Goal: Task Accomplishment & Management: Manage account settings

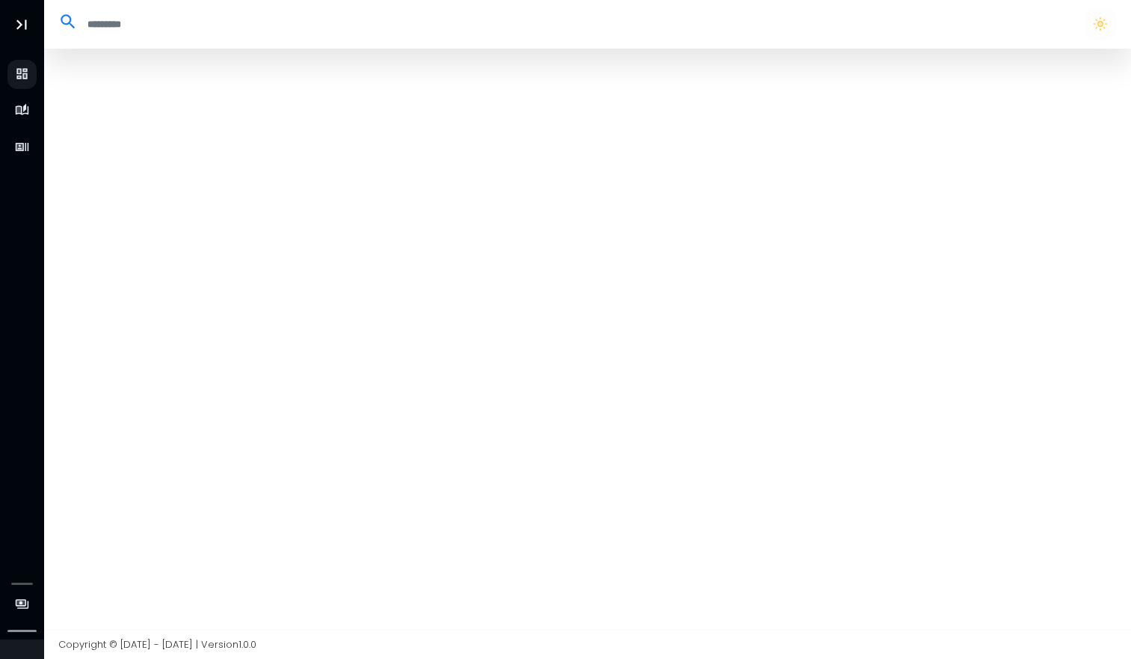
select select "**"
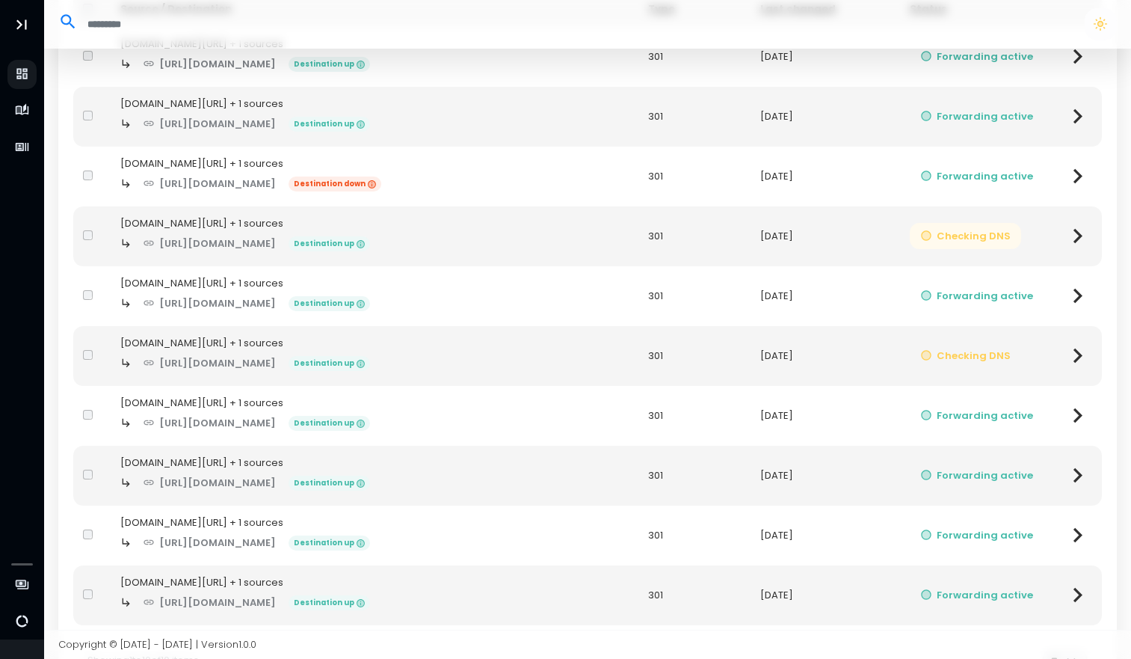
scroll to position [153, 0]
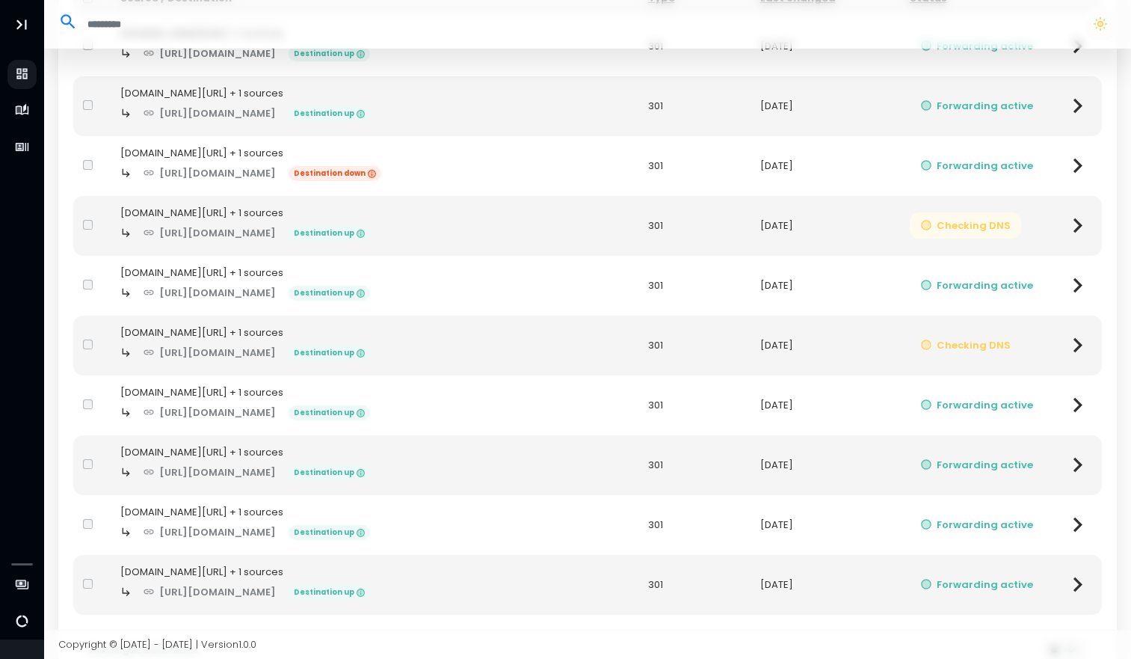
click at [982, 229] on button "Checking DNS" at bounding box center [966, 225] width 112 height 26
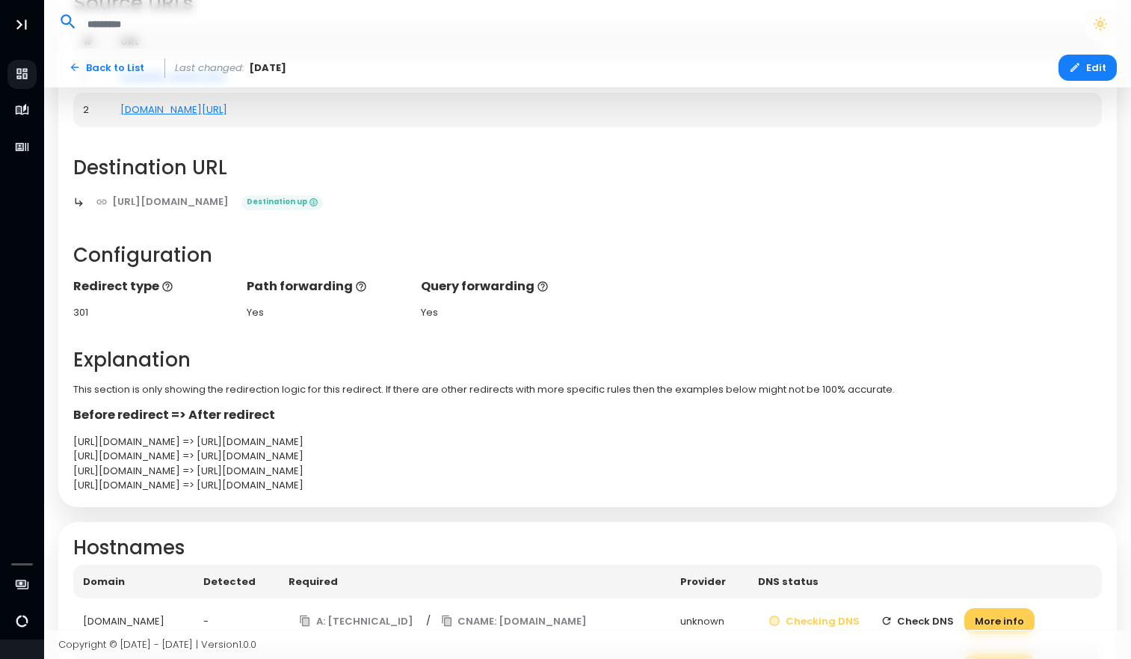
scroll to position [262, 0]
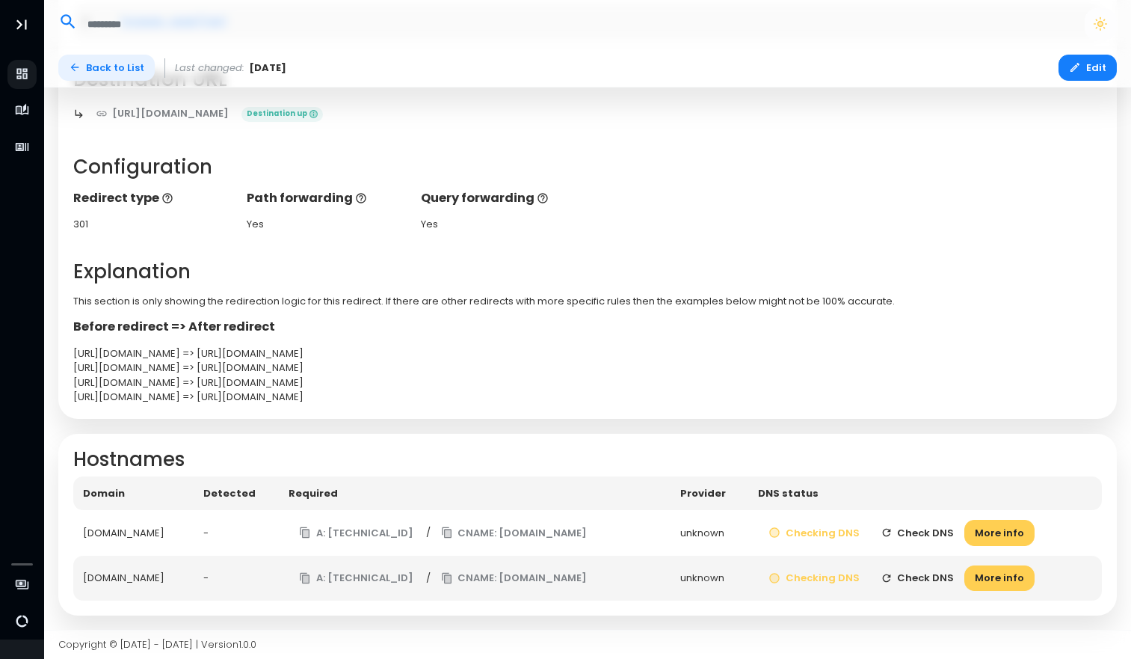
click at [121, 70] on link "Back to List" at bounding box center [106, 68] width 96 height 26
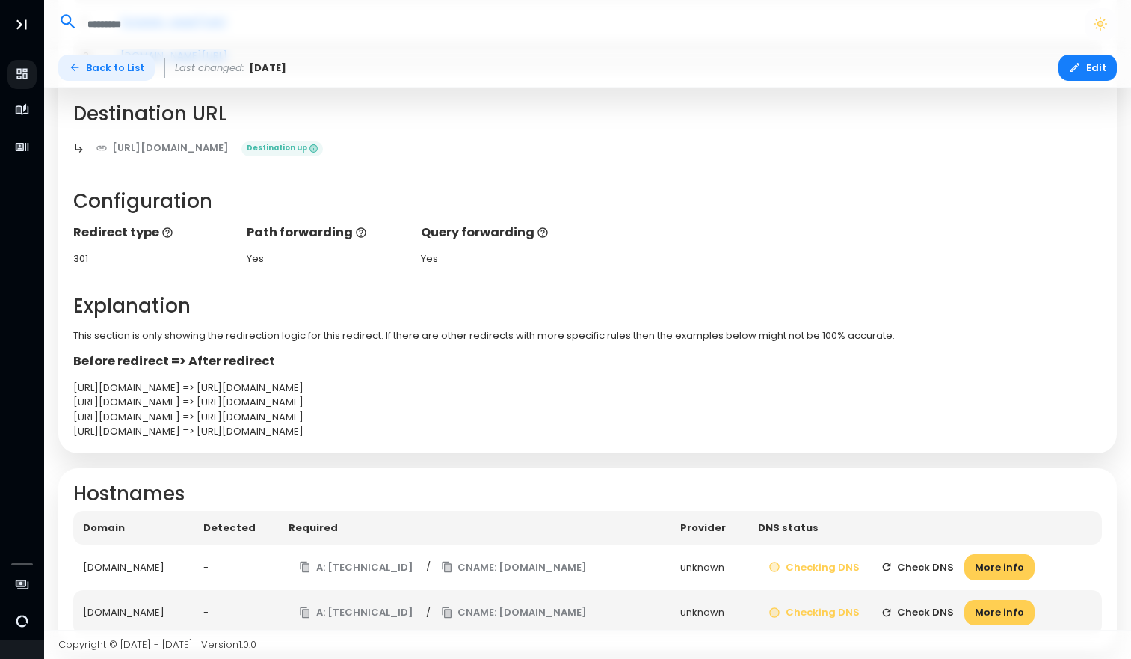
select select "**"
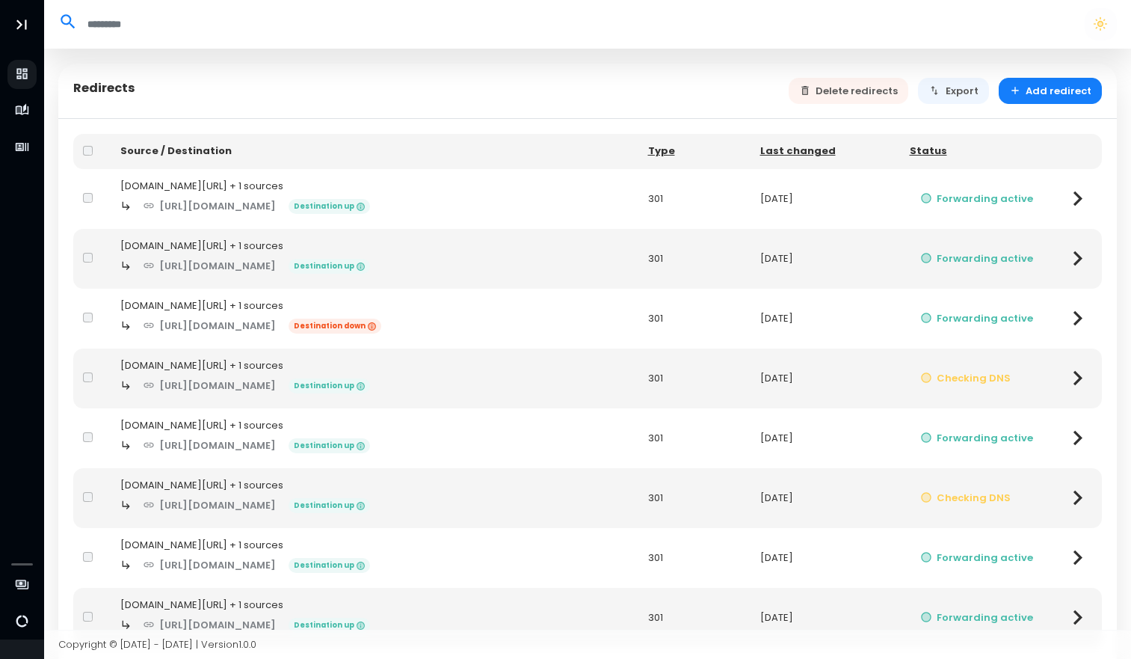
click at [233, 482] on div "[DOMAIN_NAME][URL] + 1 sources" at bounding box center [374, 485] width 508 height 15
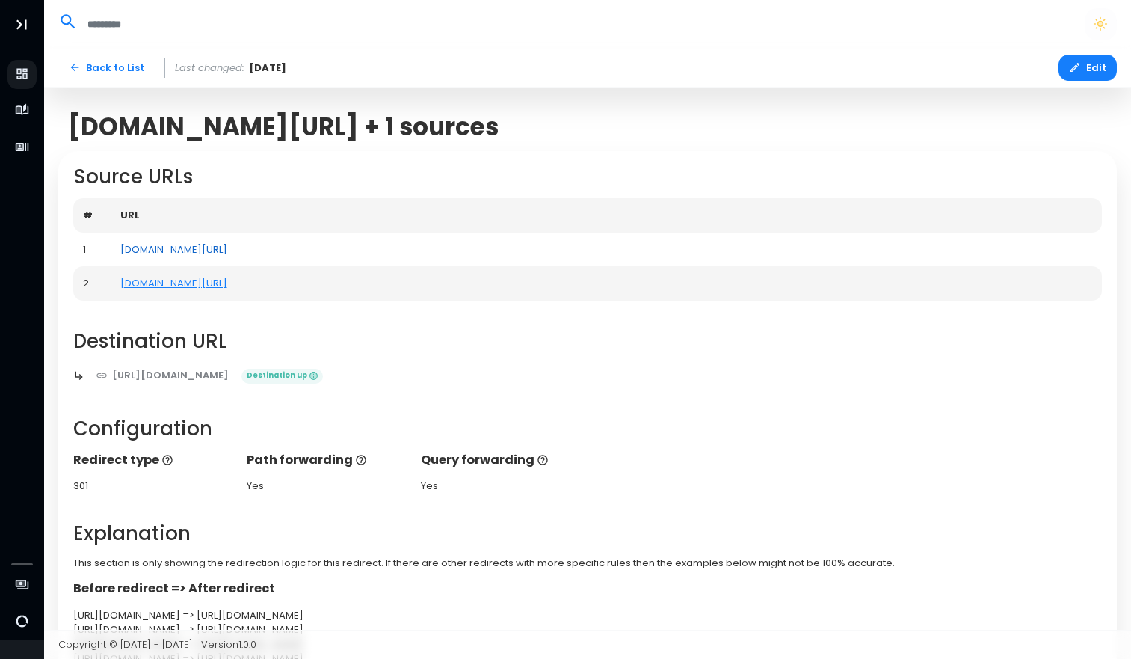
click at [227, 251] on link "[DOMAIN_NAME][URL]" at bounding box center [173, 249] width 107 height 14
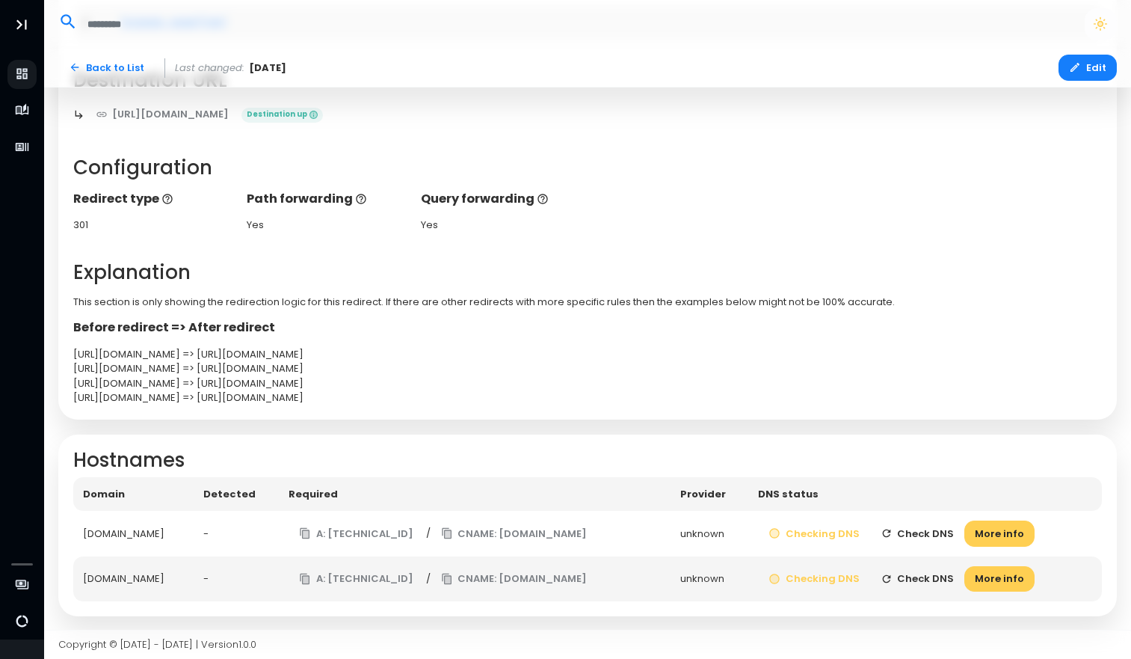
scroll to position [262, 0]
click at [965, 531] on button "Check DNS" at bounding box center [917, 533] width 95 height 26
click at [1035, 537] on button "More info" at bounding box center [1000, 533] width 70 height 26
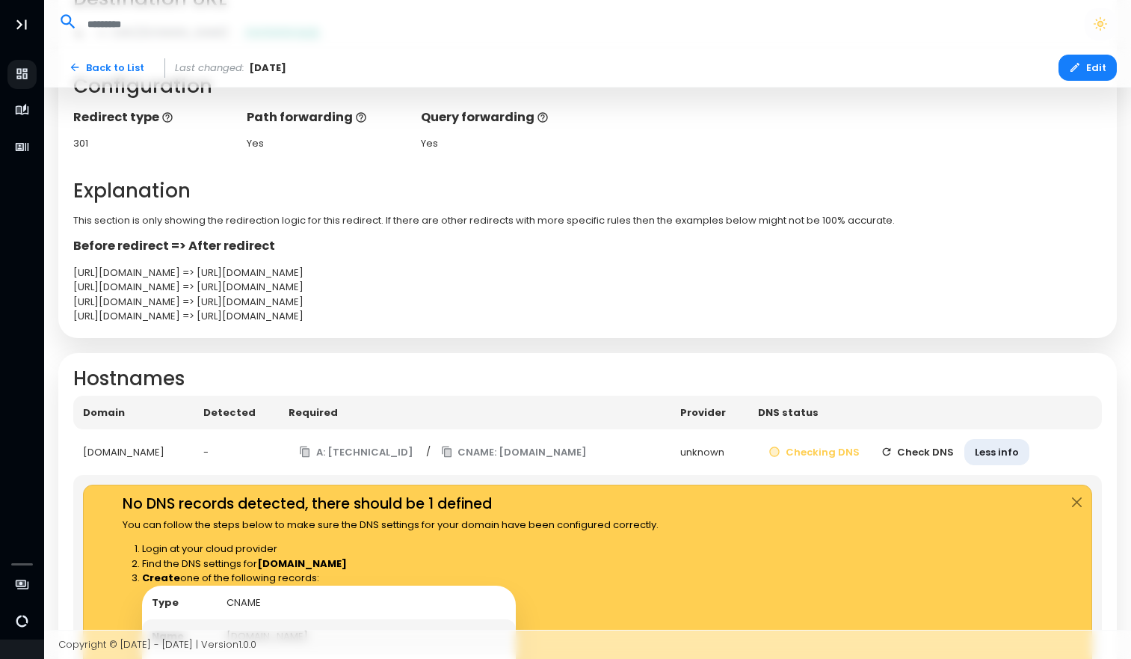
scroll to position [339, 0]
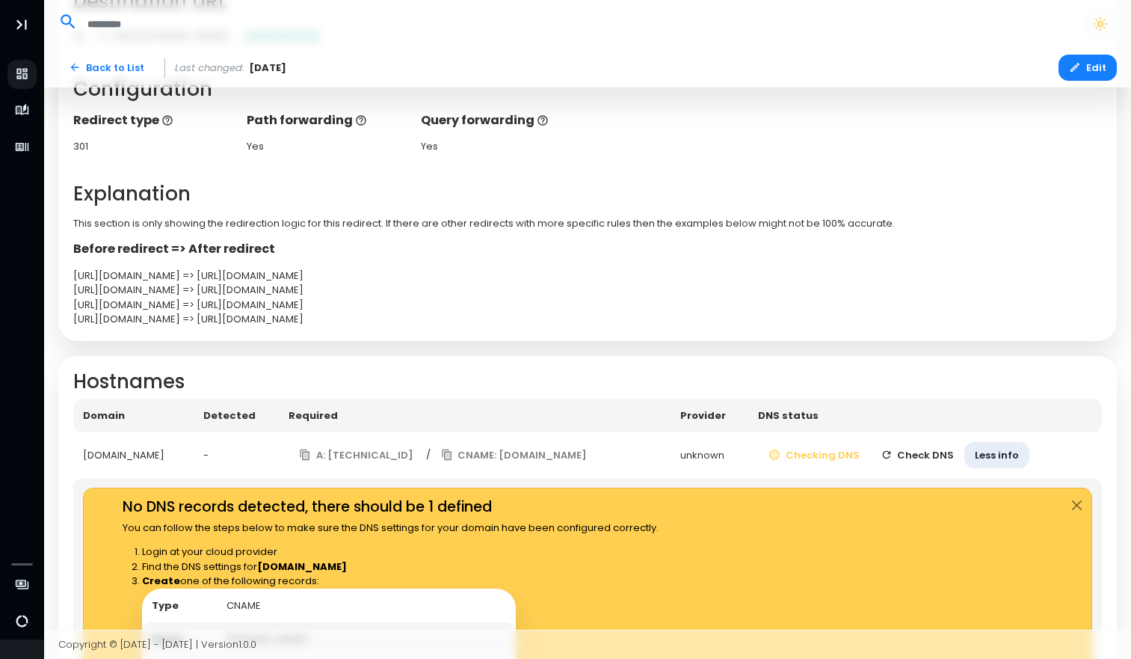
click at [432, 373] on h2 "Hostnames" at bounding box center [588, 381] width 1030 height 23
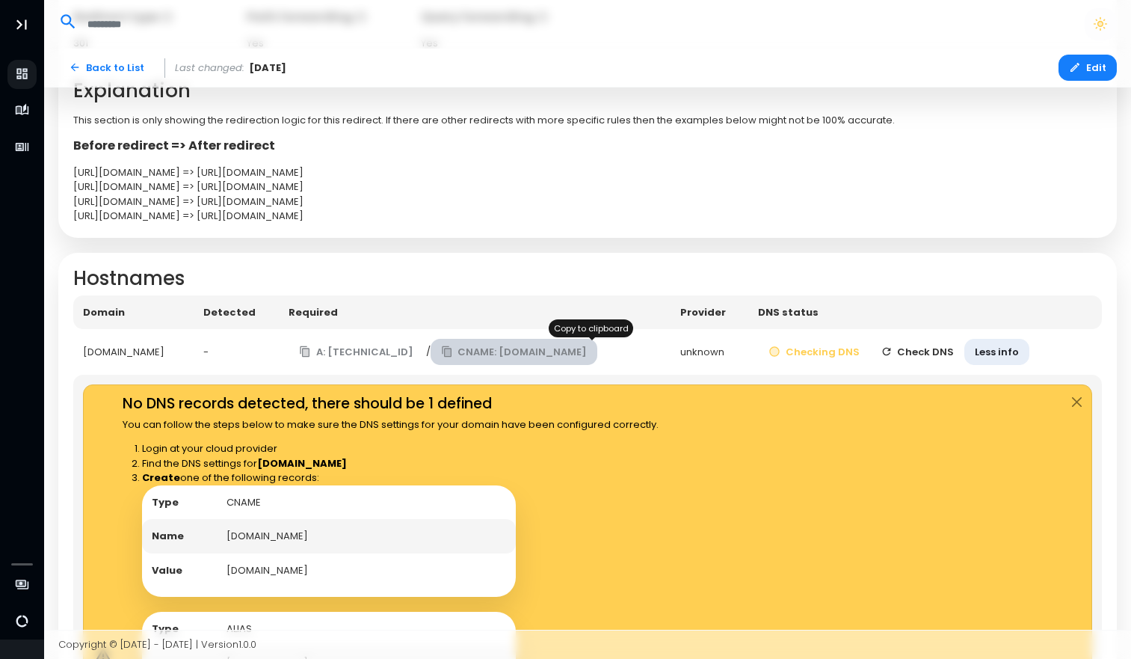
scroll to position [443, 0]
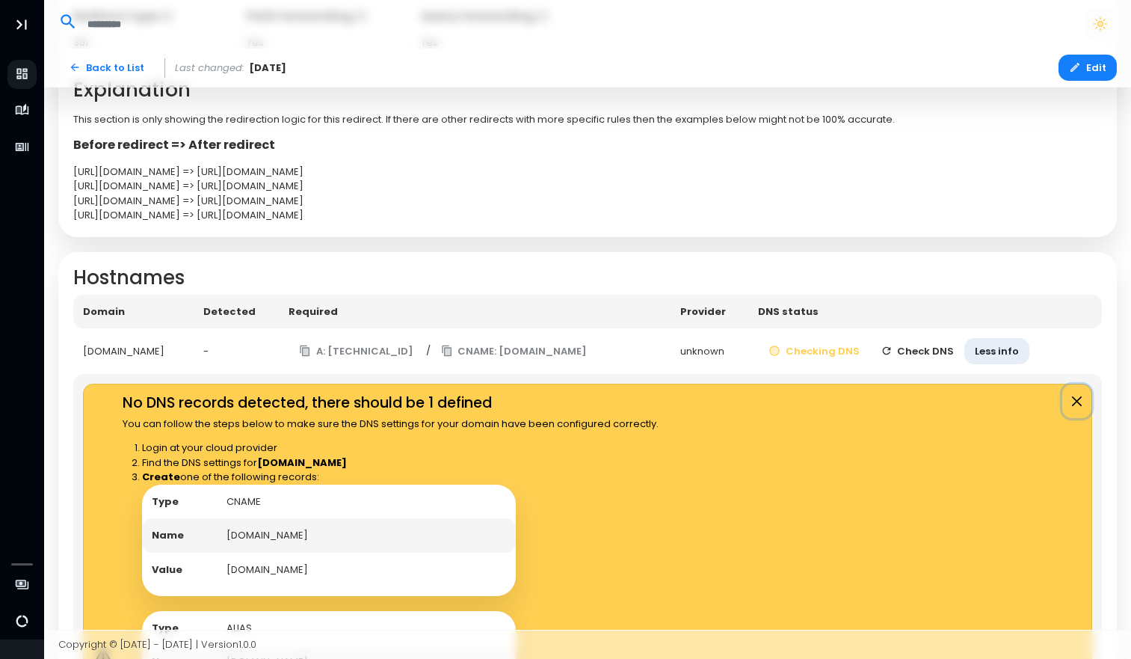
click at [1075, 401] on button "Close" at bounding box center [1077, 401] width 29 height 34
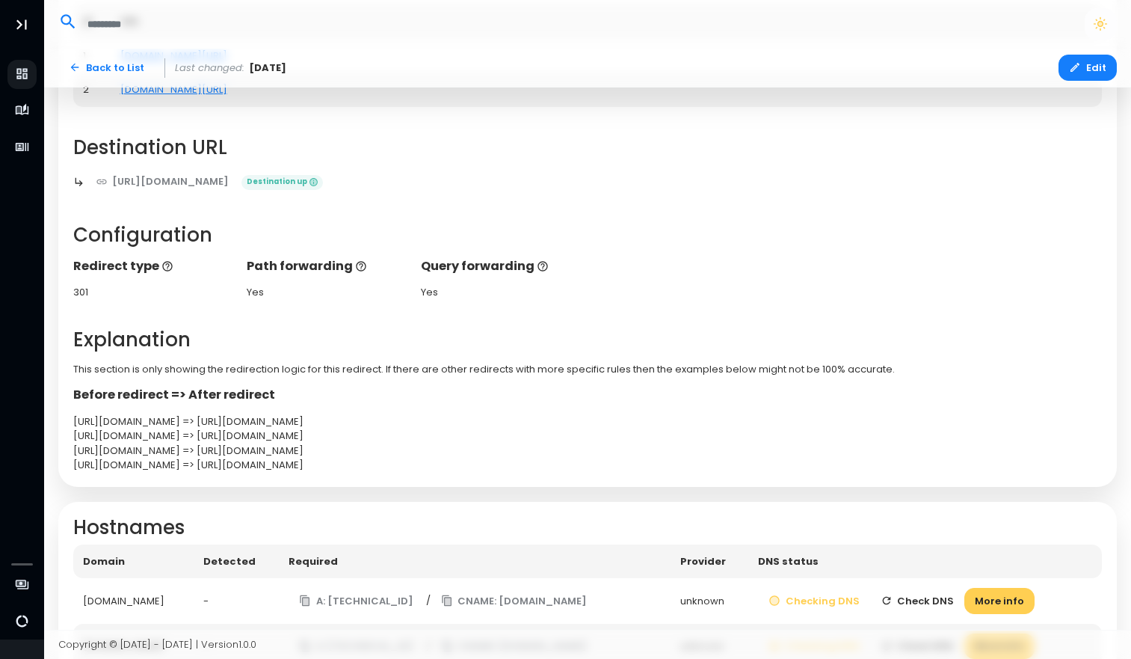
scroll to position [262, 0]
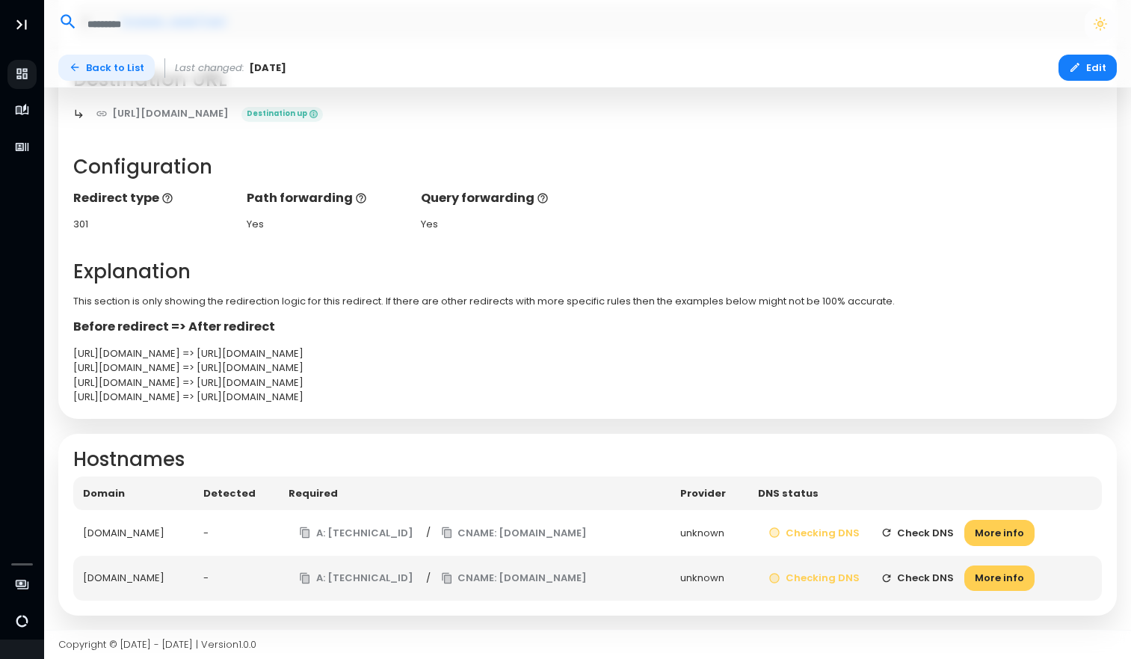
click at [104, 70] on link "Back to List" at bounding box center [106, 68] width 96 height 26
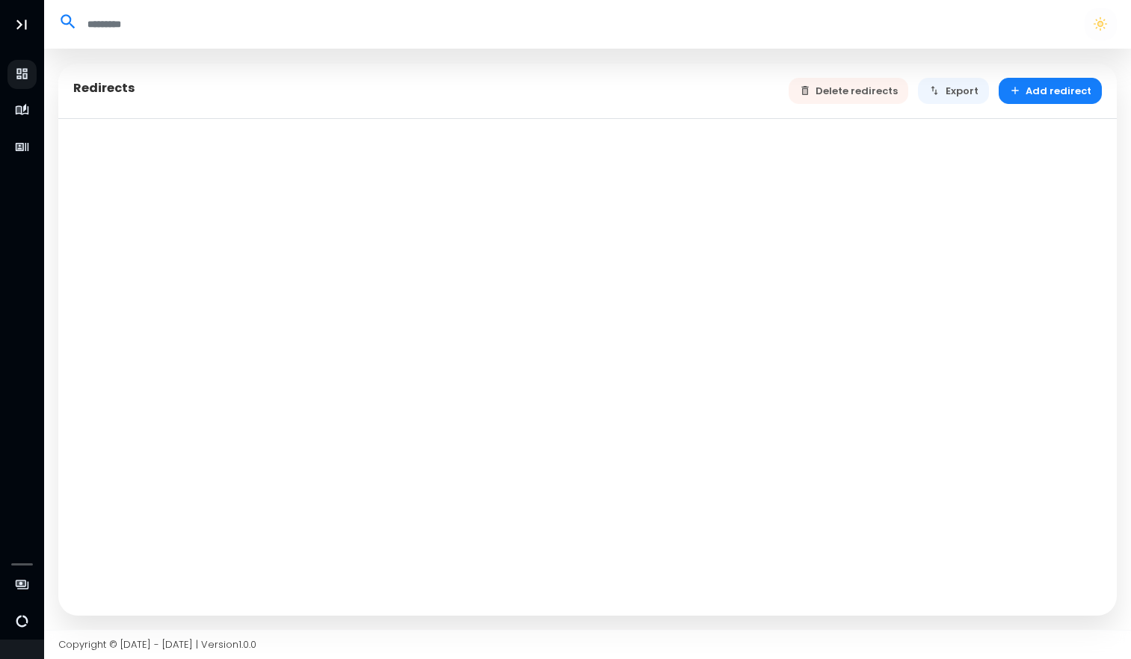
select select "**"
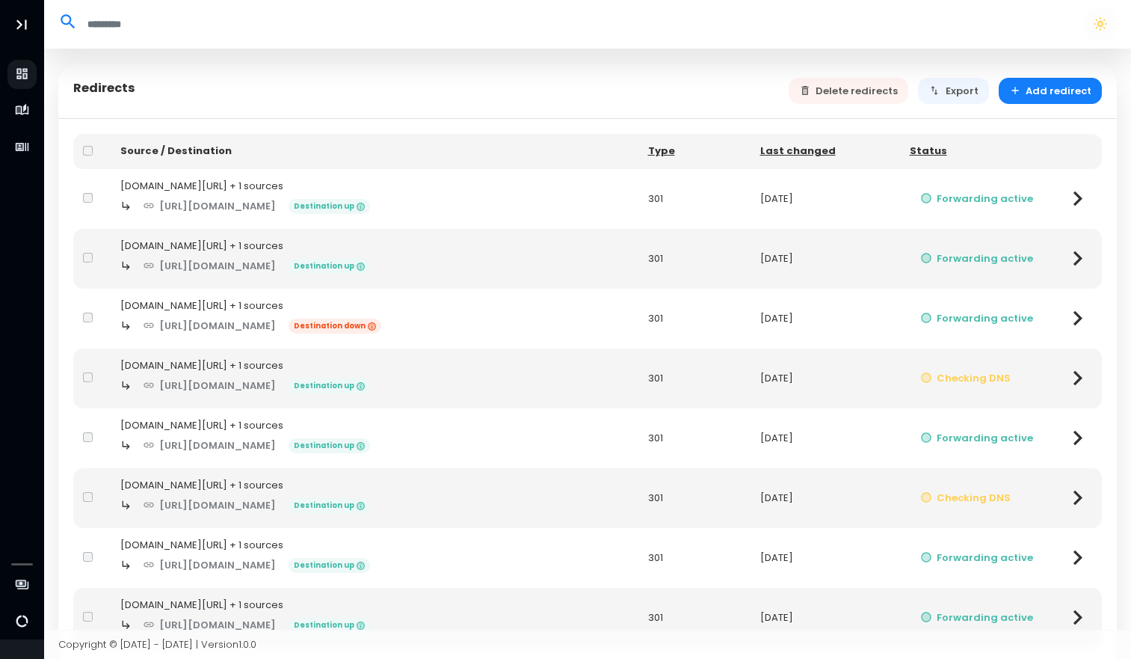
click at [583, 381] on div "[URL][DOMAIN_NAME] Destination up" at bounding box center [374, 385] width 508 height 26
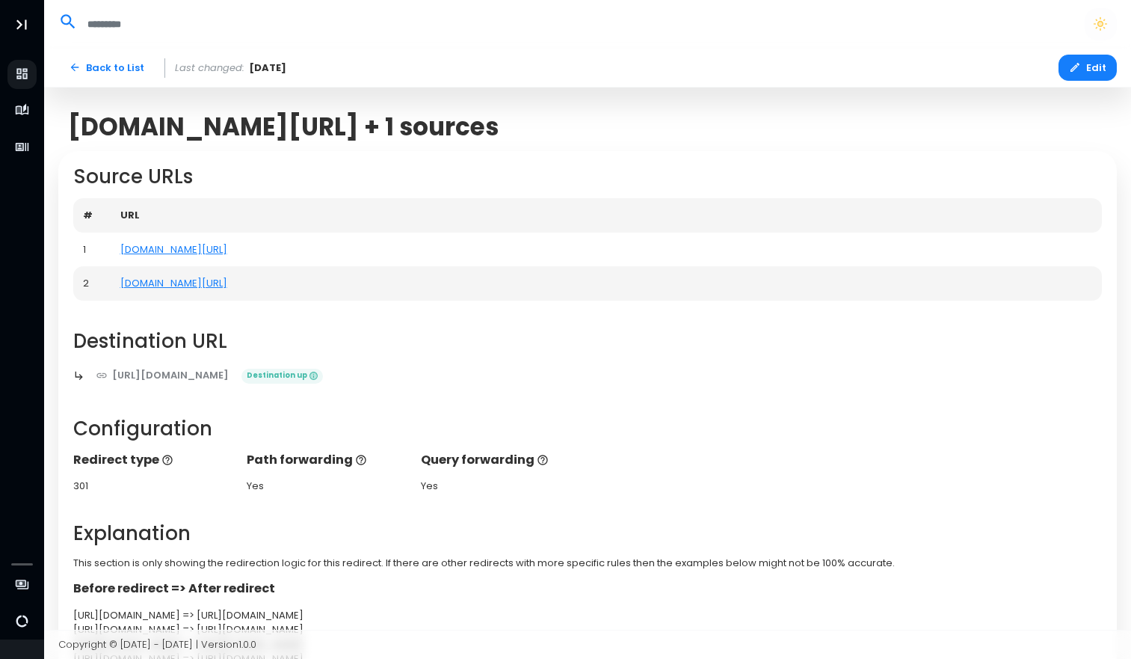
select select "**"
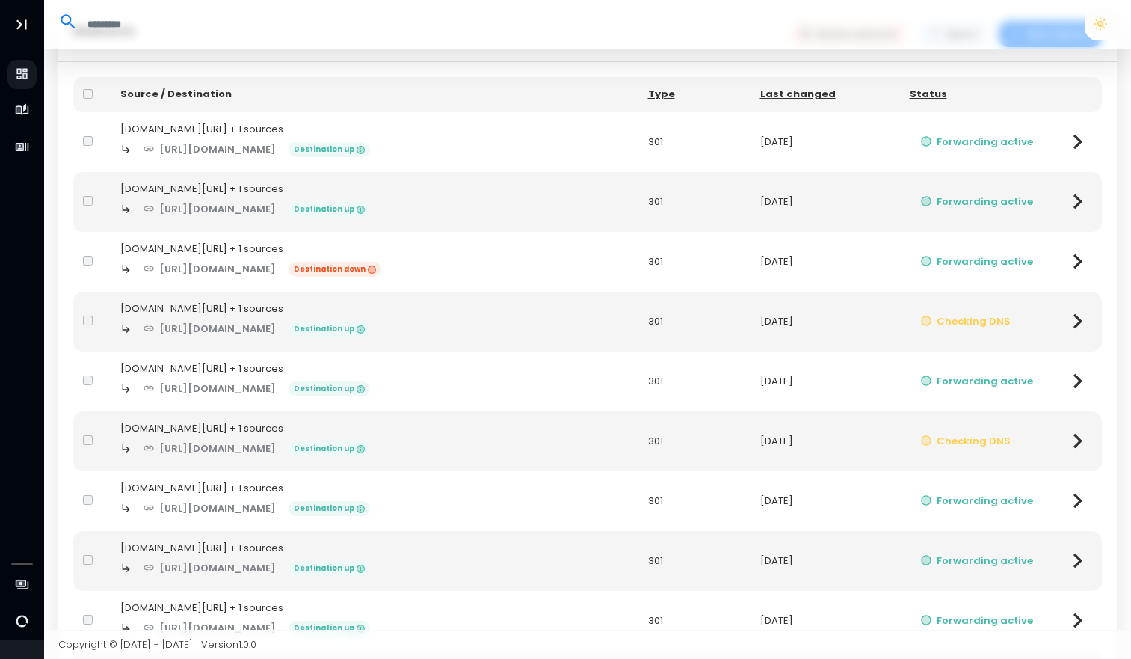
scroll to position [55, 0]
click at [199, 306] on div "[DOMAIN_NAME][URL] + 1 sources" at bounding box center [374, 310] width 508 height 15
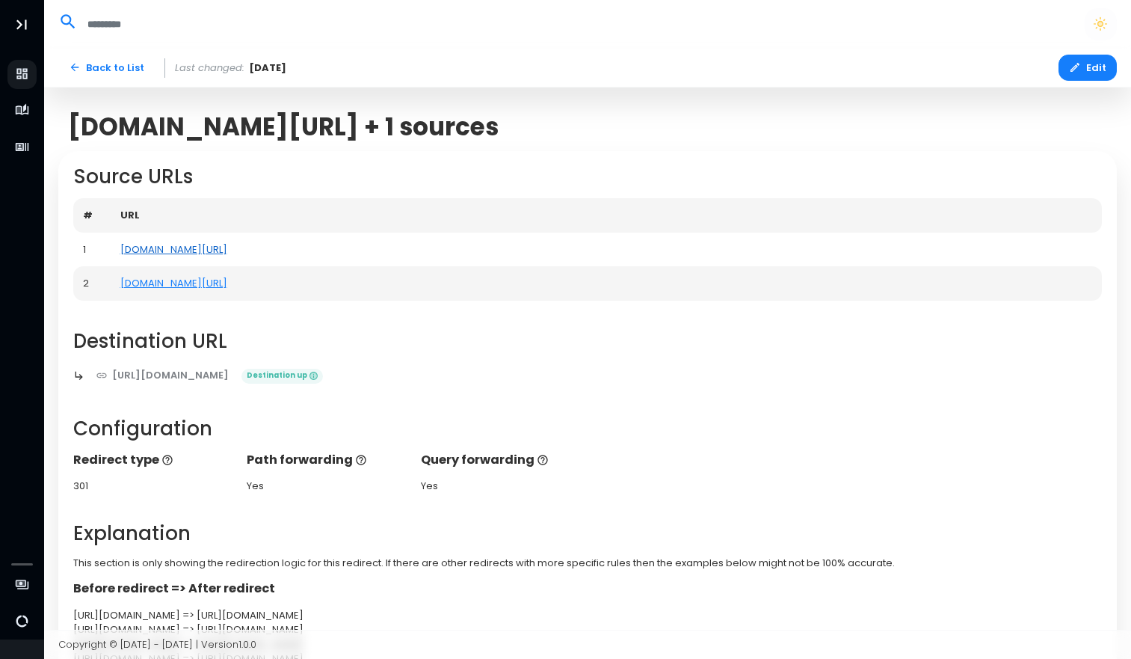
click at [204, 251] on link "[DOMAIN_NAME][URL]" at bounding box center [173, 249] width 107 height 14
click at [122, 68] on link "Back to List" at bounding box center [106, 68] width 96 height 26
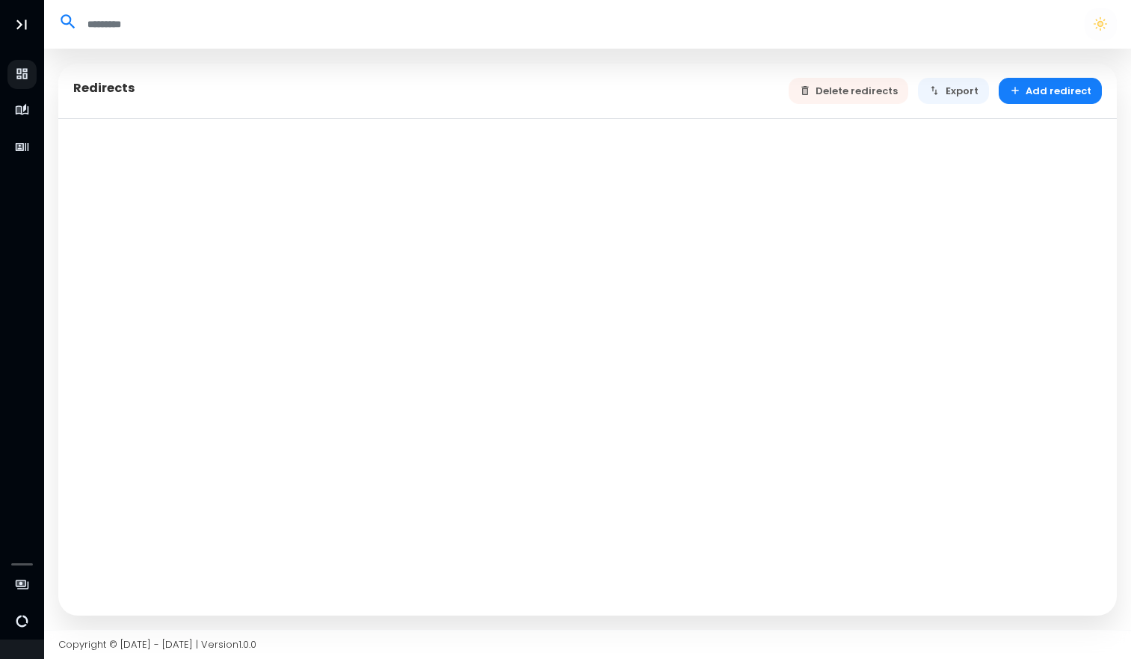
select select "**"
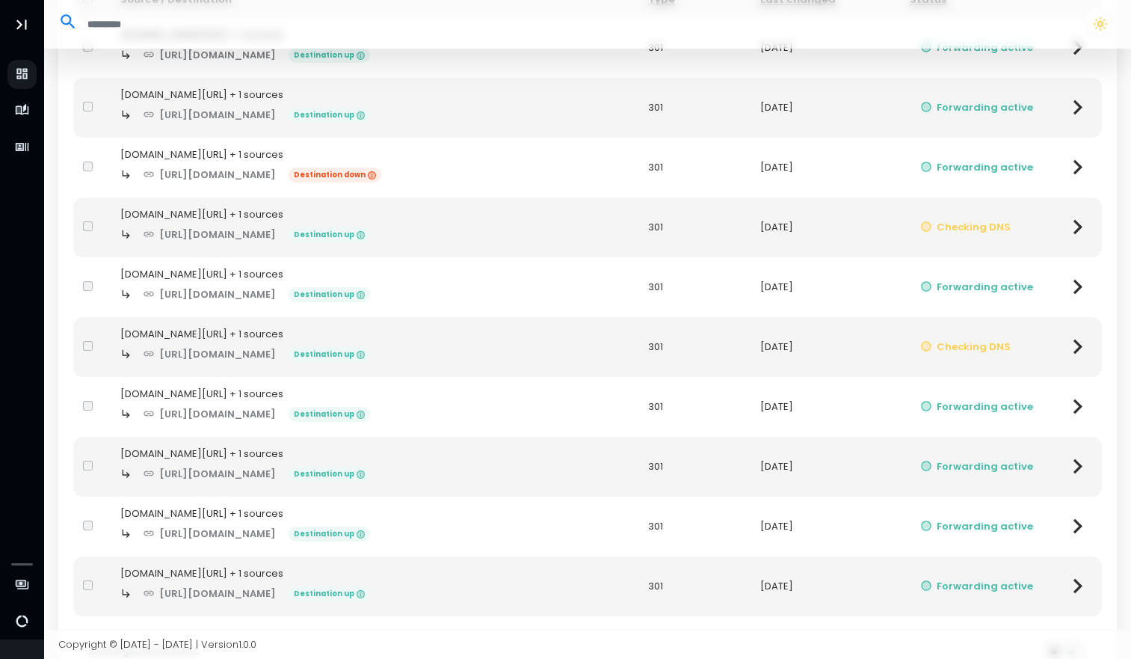
scroll to position [161, 0]
